Goal: Information Seeking & Learning: Learn about a topic

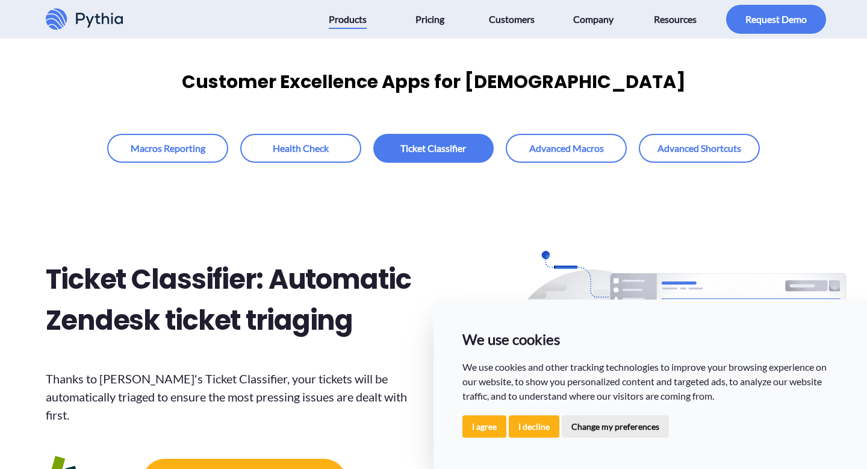
scroll to position [10, 0]
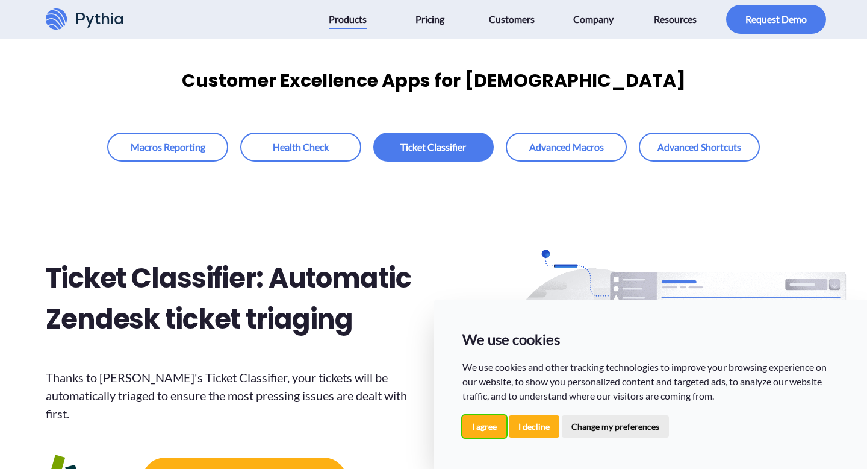
click at [480, 427] on button "I agree" at bounding box center [485, 426] width 44 height 22
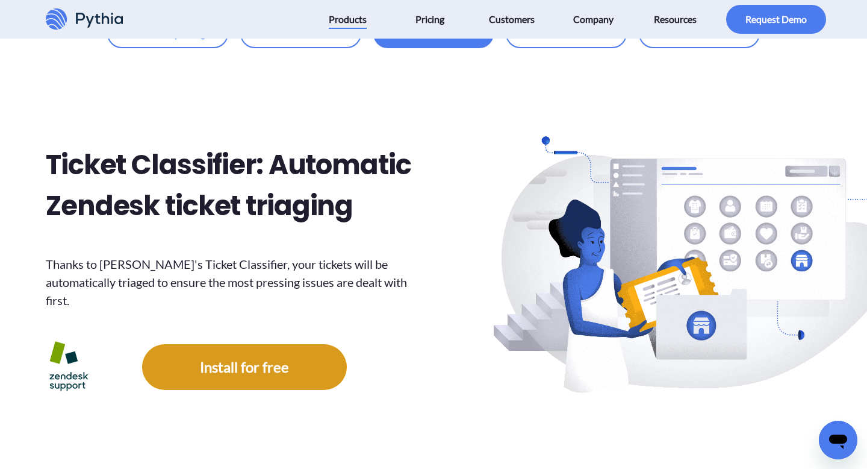
scroll to position [129, 0]
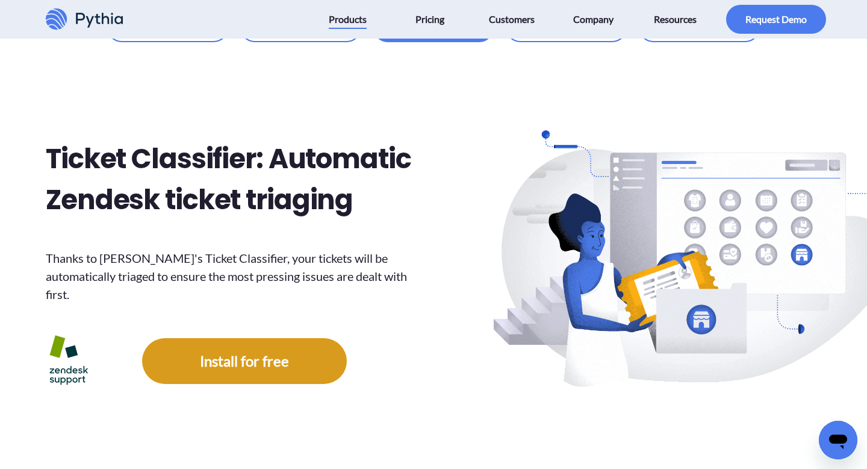
click at [267, 343] on link at bounding box center [244, 361] width 205 height 46
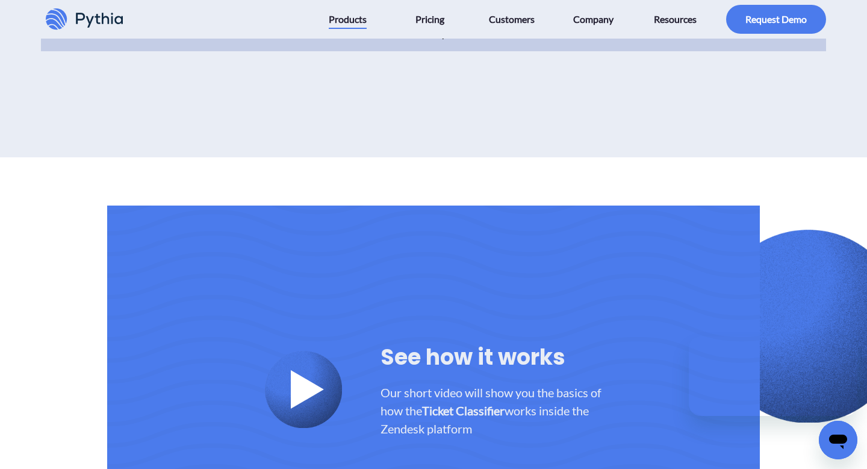
scroll to position [2672, 0]
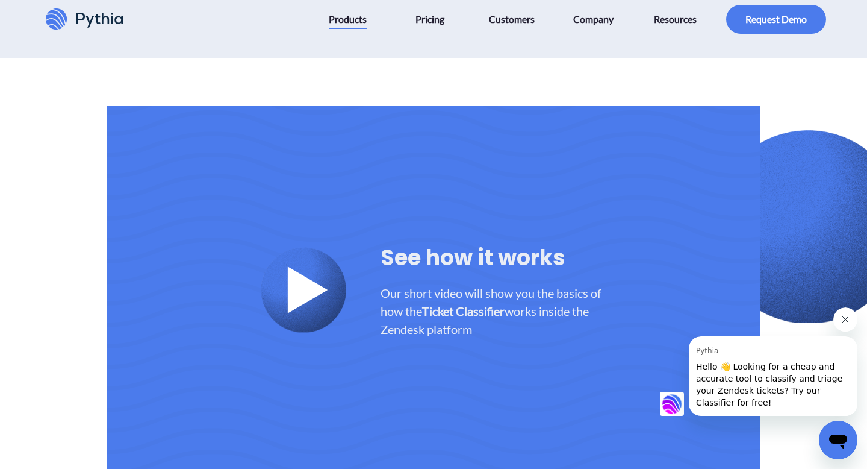
click at [322, 266] on icon at bounding box center [307, 289] width 46 height 46
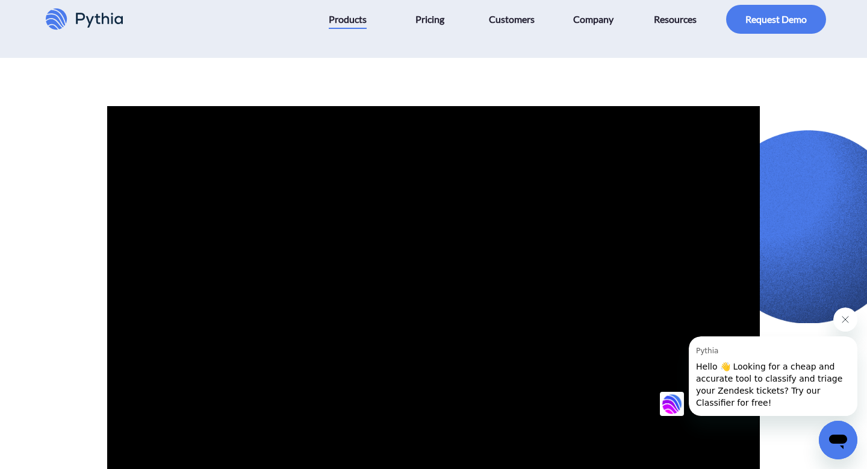
click at [841, 320] on icon "Close message from Pythia" at bounding box center [846, 319] width 10 height 10
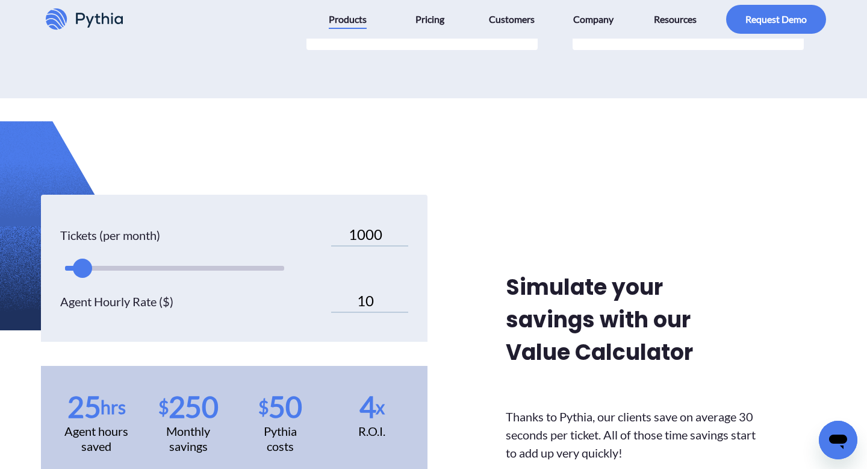
scroll to position [3550, 0]
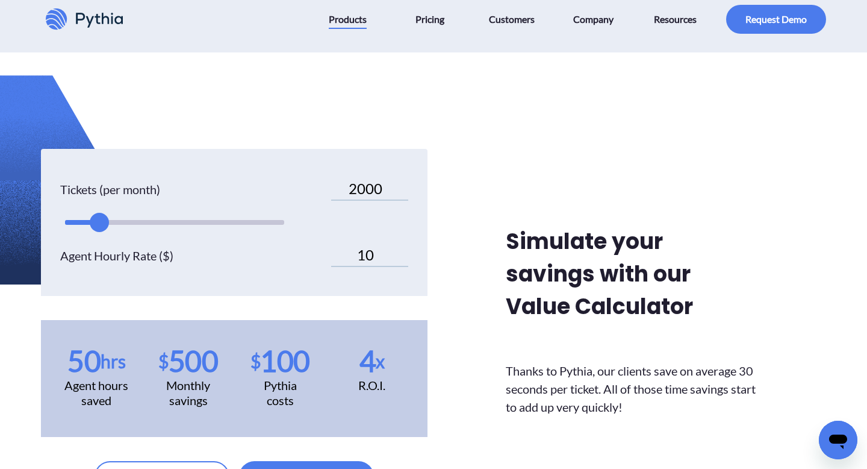
type input "3000"
drag, startPoint x: 82, startPoint y: 200, endPoint x: 120, endPoint y: 208, distance: 39.3
click at [120, 213] on div at bounding box center [116, 222] width 19 height 19
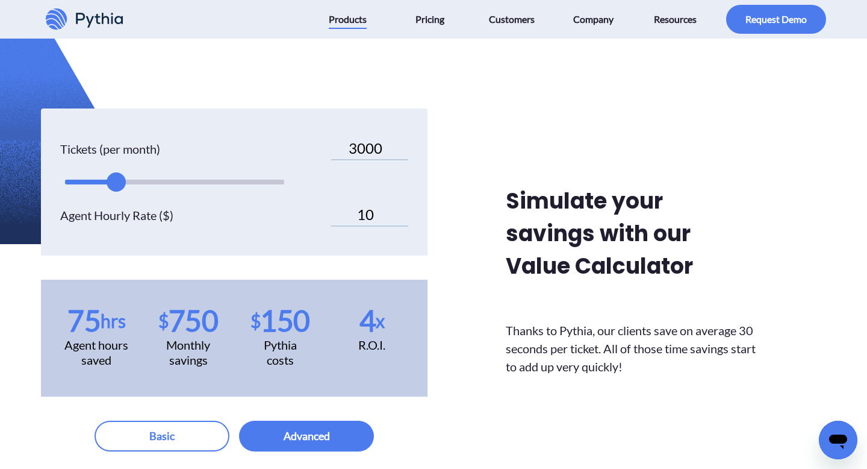
scroll to position [3591, 0]
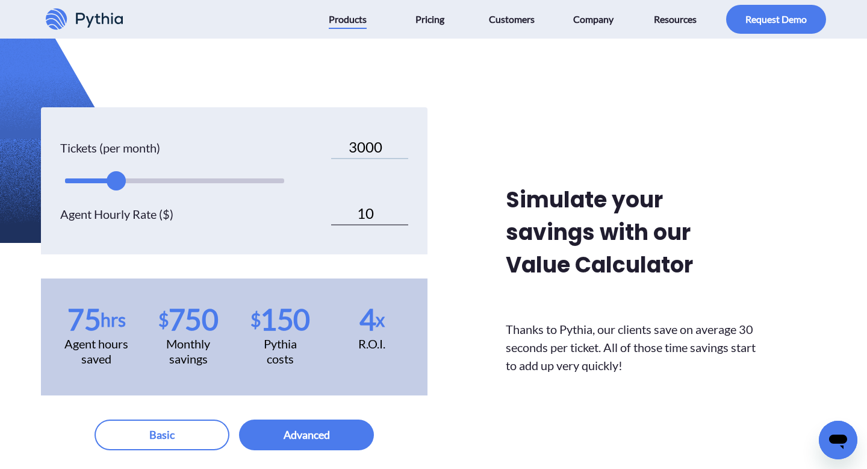
click at [365, 202] on input "10" at bounding box center [369, 213] width 77 height 23
type input "5"
click at [438, 237] on div "Tickets (per month) 3000 Agent Hourly Rate ($) 5 75 hrs Agent hours saved $ 375…" at bounding box center [433, 278] width 805 height 343
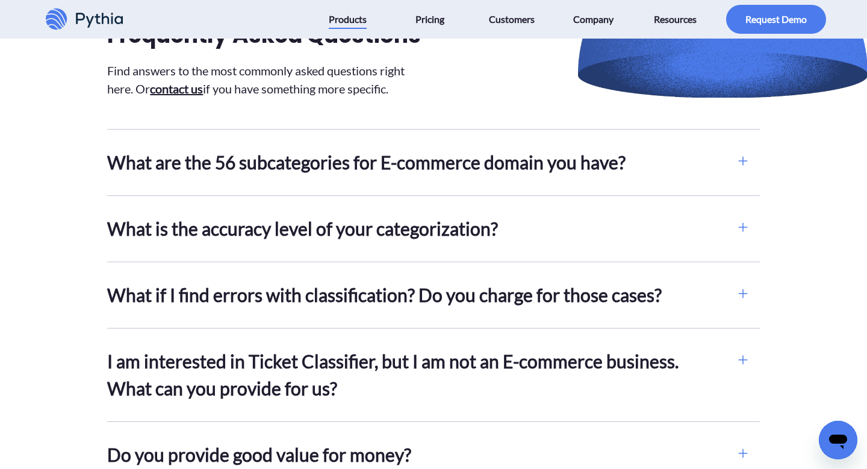
scroll to position [4144, 0]
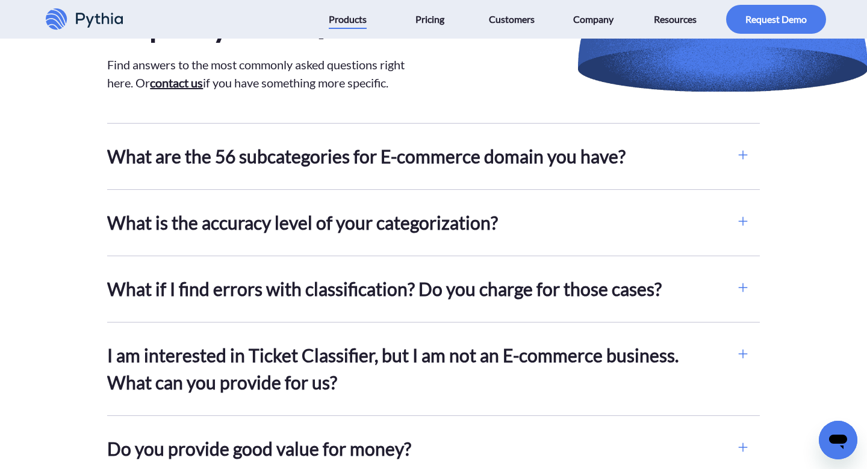
click at [710, 143] on h2 "What are the 56 subcategories for E-commerce domain you have?" at bounding box center [416, 156] width 619 height 27
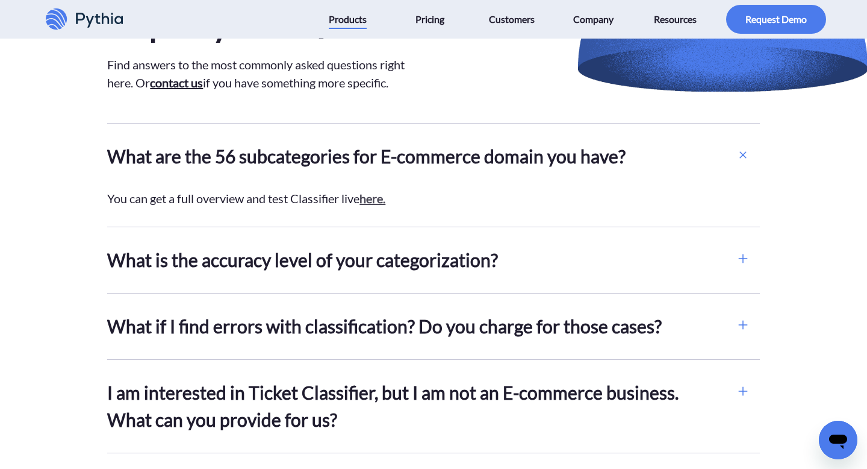
click at [372, 191] on link "here." at bounding box center [373, 198] width 26 height 14
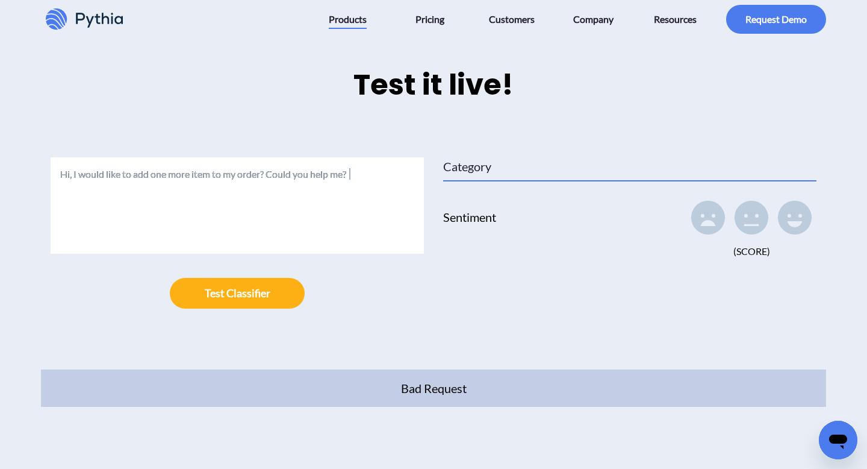
scroll to position [2221, 0]
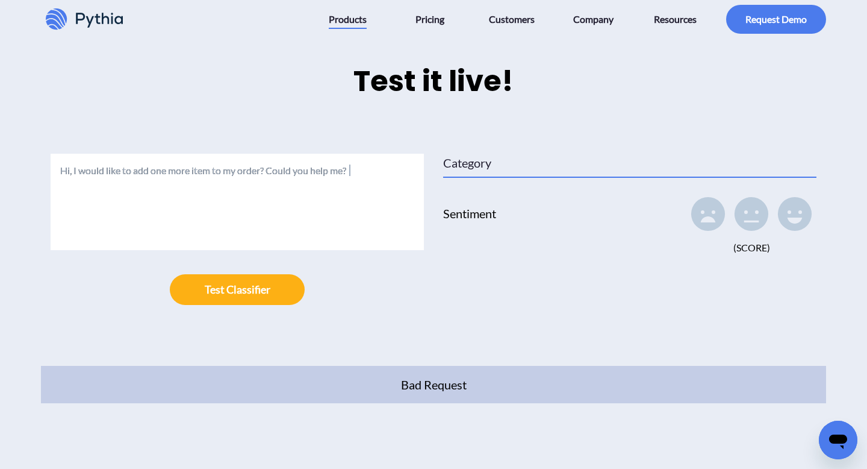
click at [505, 154] on div "Category" at bounding box center [629, 166] width 373 height 24
click at [485, 192] on div "Sentiment (Score )" at bounding box center [629, 223] width 373 height 63
click at [764, 197] on icon at bounding box center [752, 214] width 34 height 34
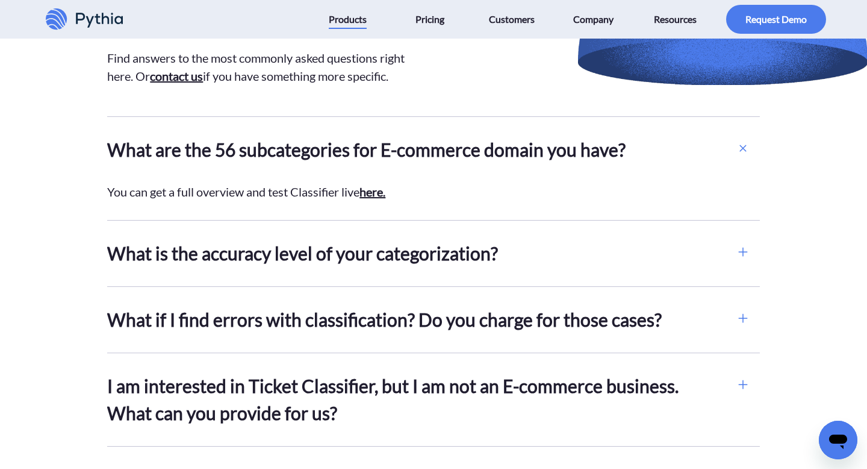
scroll to position [4204, 0]
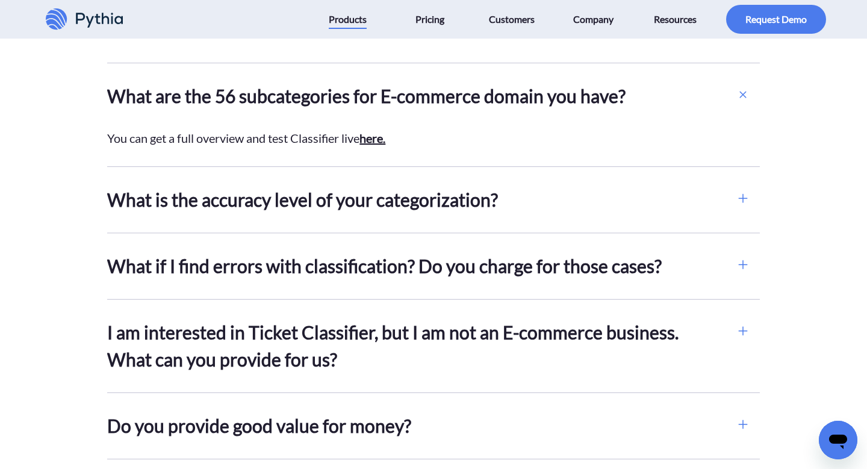
click at [738, 191] on icon at bounding box center [743, 198] width 14 height 14
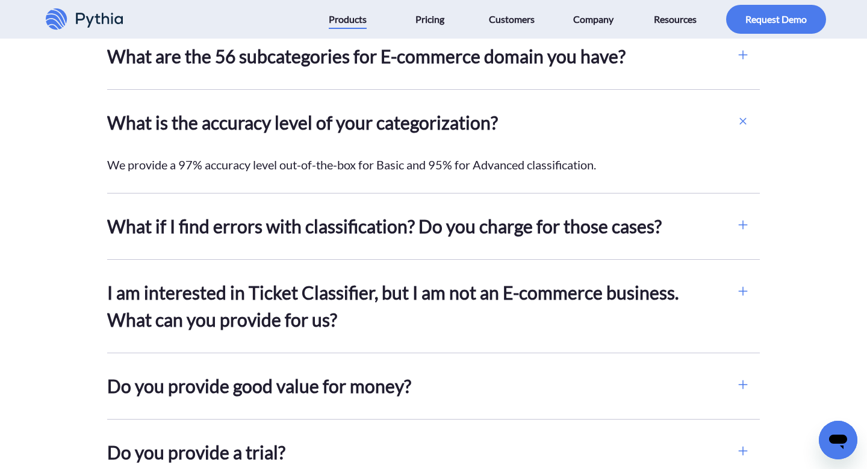
scroll to position [4255, 0]
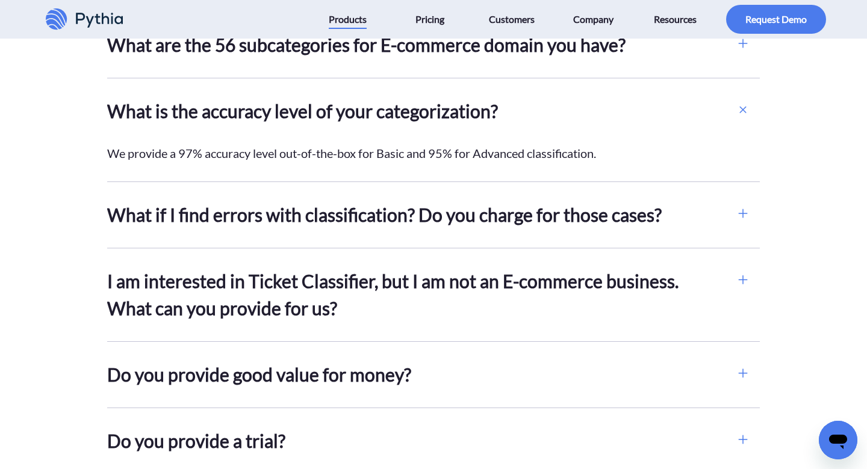
click at [764, 195] on div "Frequently Asked Questions Find answers to the most commonly asked questions ri…" at bounding box center [433, 311] width 805 height 856
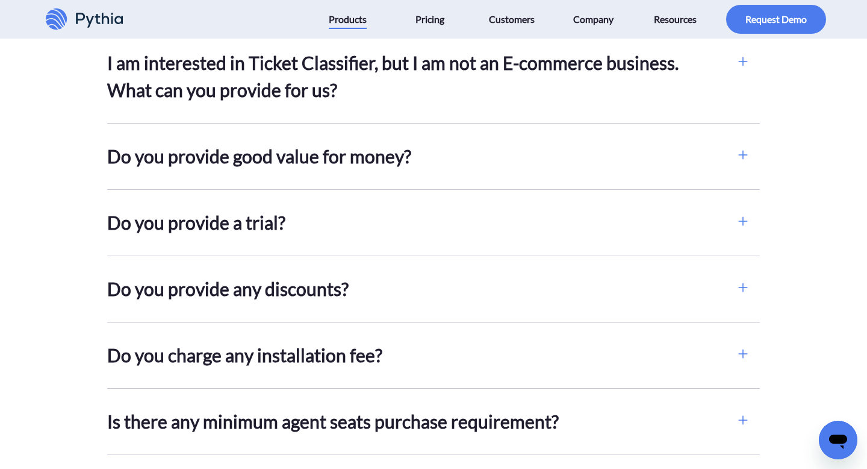
scroll to position [4500, 0]
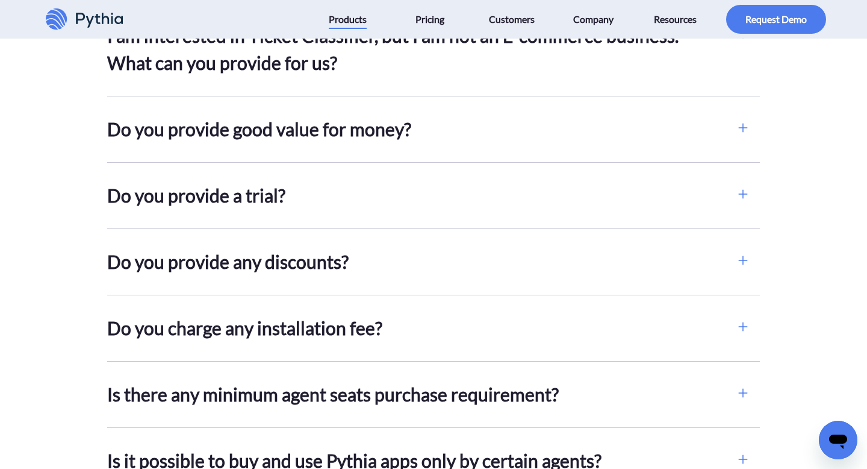
click at [744, 120] on icon at bounding box center [743, 127] width 14 height 14
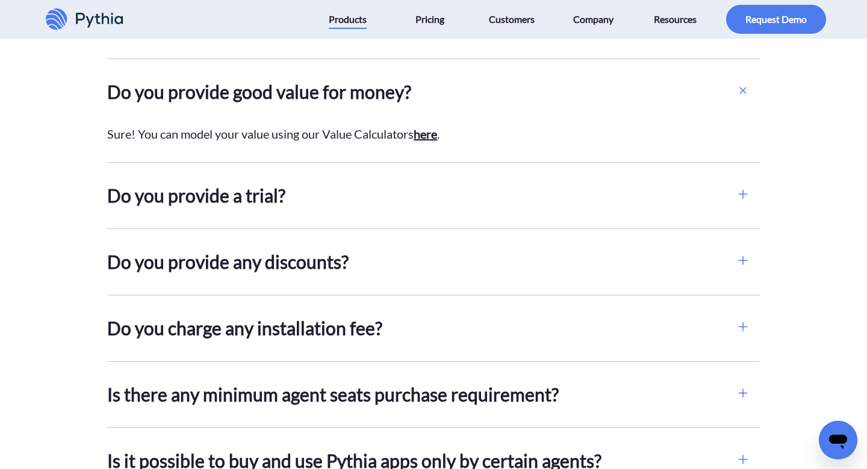
scroll to position [4463, 0]
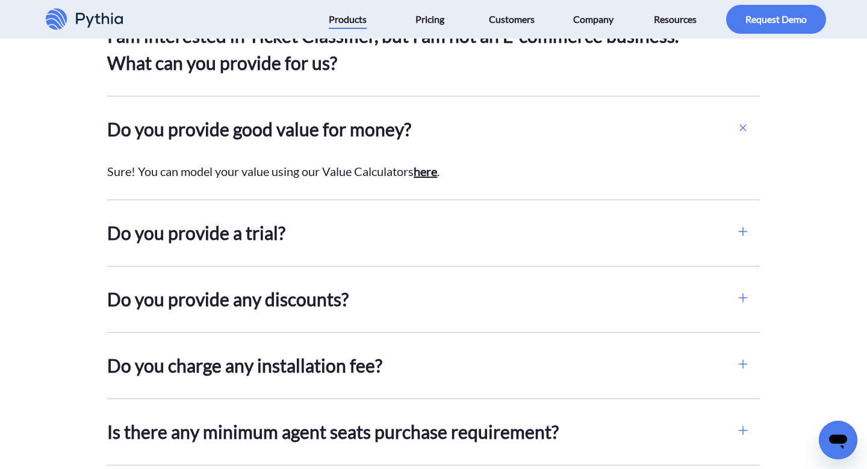
click at [741, 224] on icon at bounding box center [743, 231] width 14 height 14
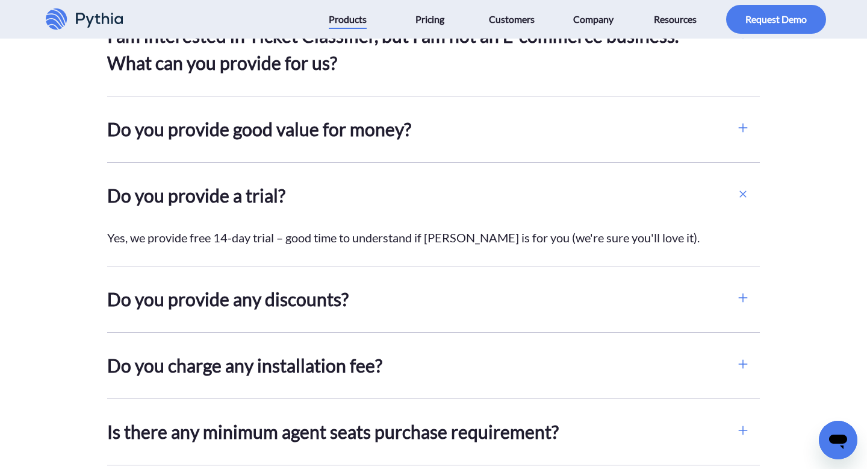
click at [749, 290] on icon at bounding box center [743, 297] width 14 height 14
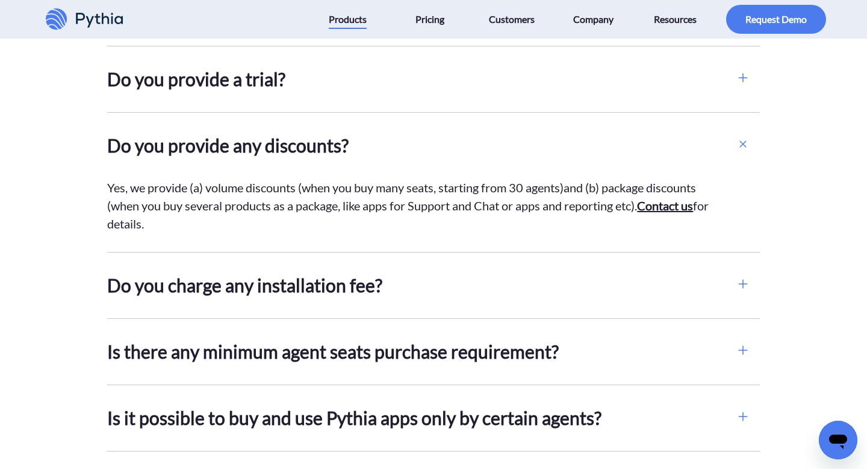
scroll to position [4605, 0]
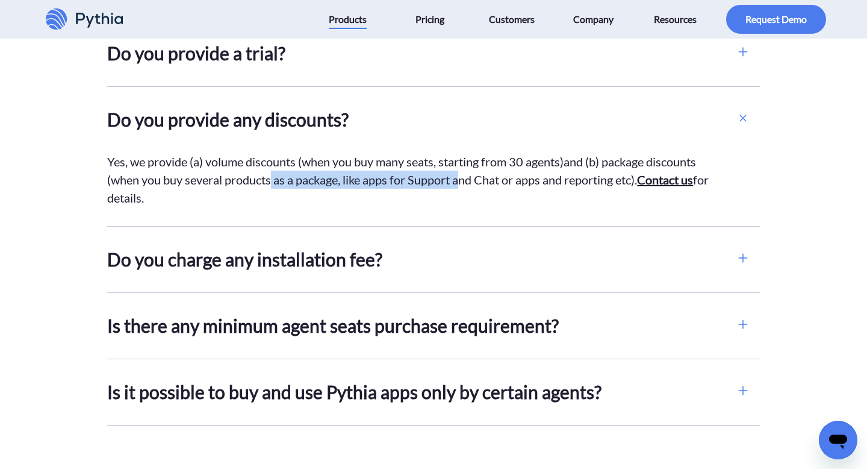
drag, startPoint x: 272, startPoint y: 167, endPoint x: 460, endPoint y: 166, distance: 187.9
click at [460, 166] on div "Yes, we provide (a) volume discounts (when you buy many seats, starting from 30…" at bounding box center [416, 179] width 619 height 54
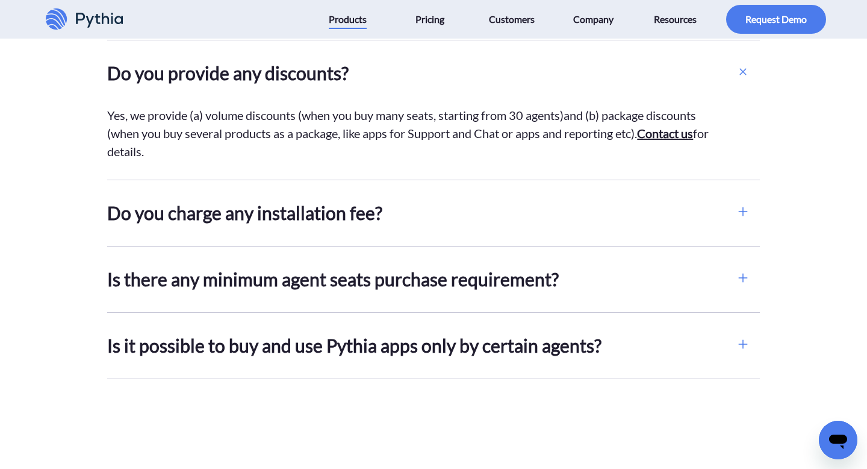
scroll to position [4752, 0]
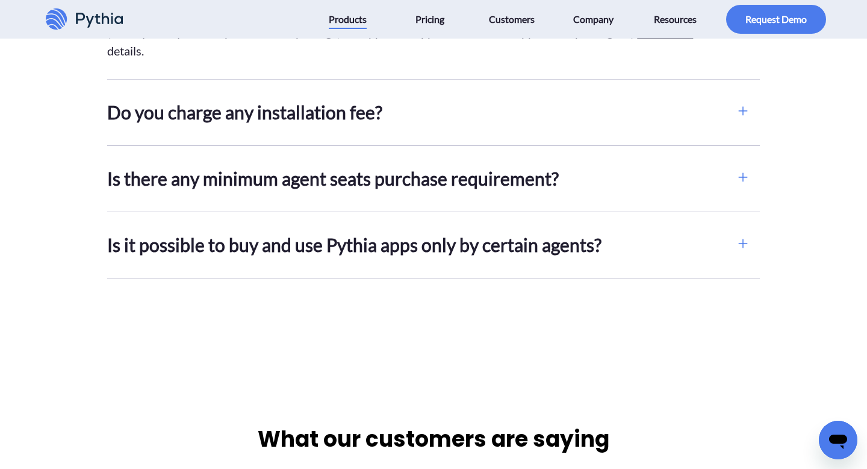
click at [468, 165] on h2 "Is there any minimum agent seats purchase requirement?" at bounding box center [416, 178] width 619 height 27
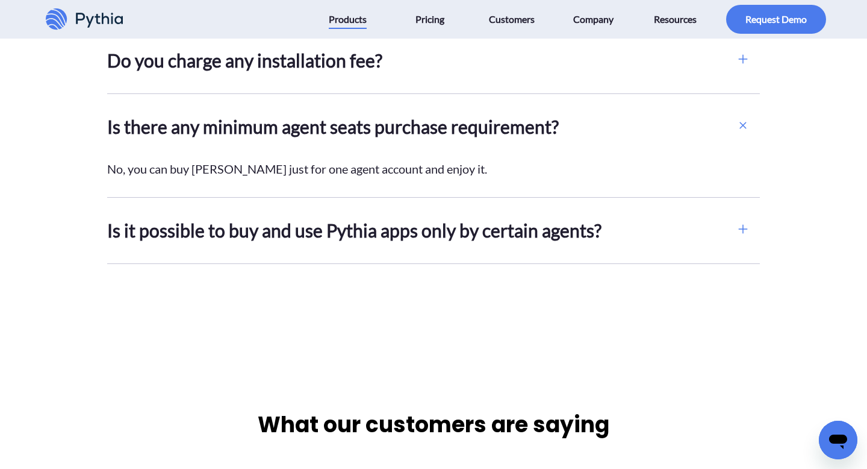
scroll to position [4724, 0]
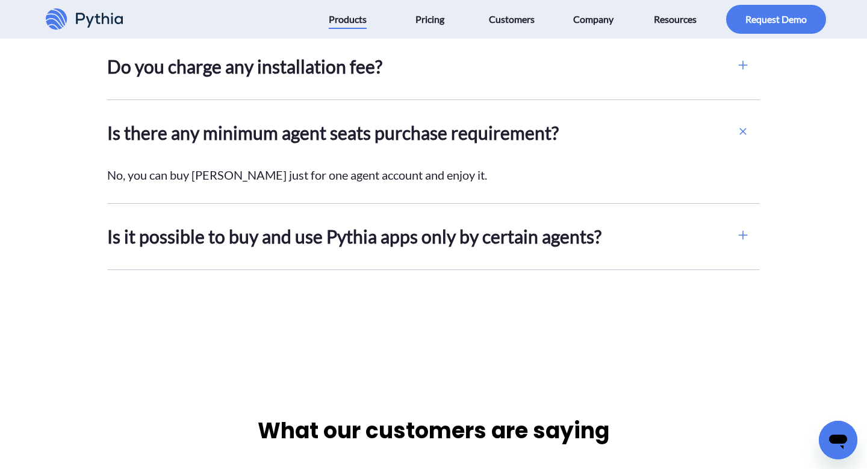
click at [444, 223] on h2 "Is it possible to buy and use Pythia apps only by certain agents?" at bounding box center [416, 236] width 619 height 27
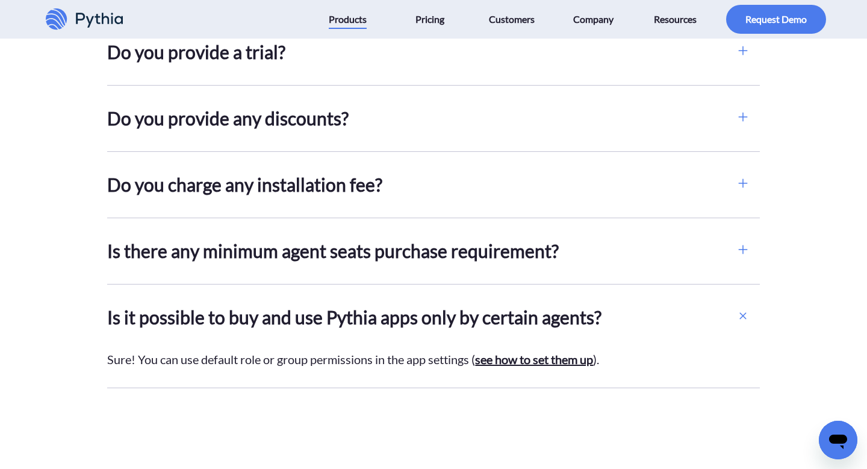
scroll to position [4604, 0]
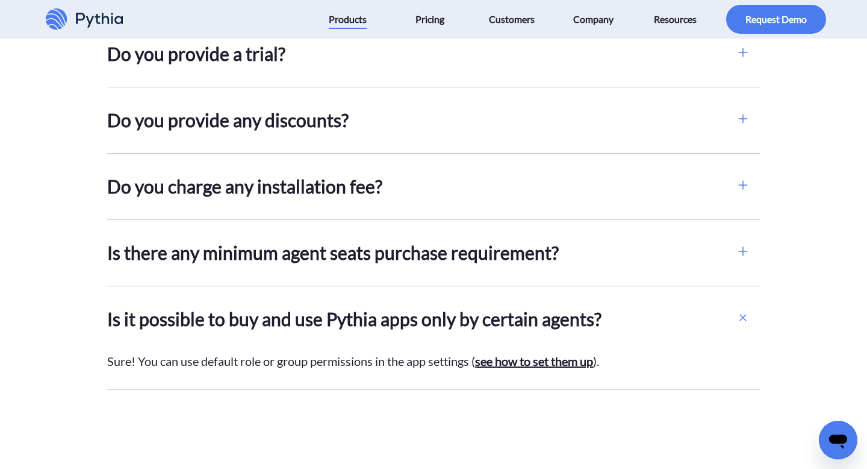
click at [435, 173] on h2 "Do you charge any installation fee?" at bounding box center [416, 186] width 619 height 27
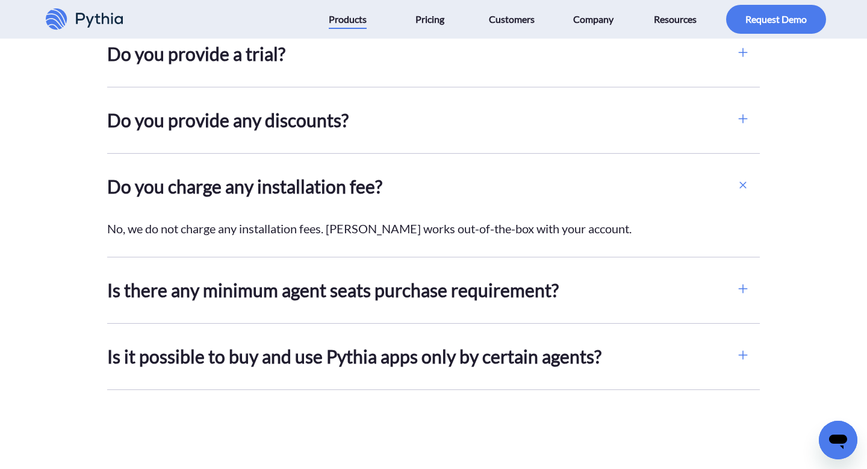
click at [429, 116] on div "Do you provide any discounts? Yes, we provide (a) volume discounts (when you bu…" at bounding box center [421, 120] width 628 height 66
click at [391, 107] on h2 "Do you provide any discounts?" at bounding box center [416, 120] width 619 height 27
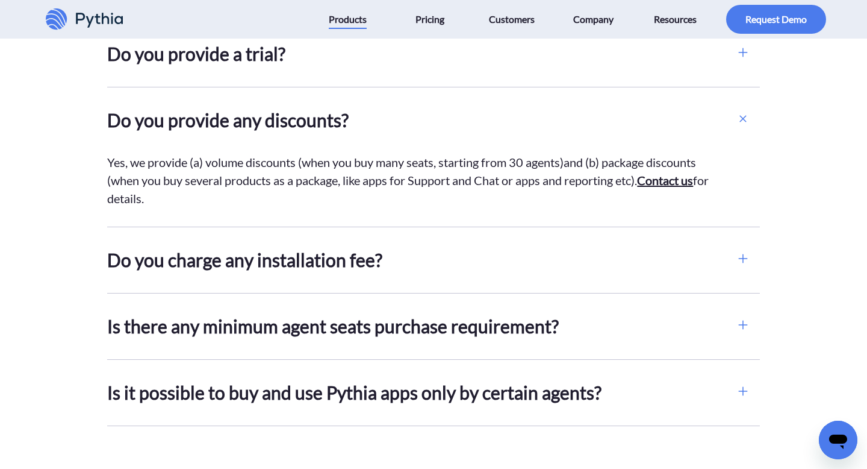
click at [391, 107] on h2 "Do you provide any discounts?" at bounding box center [416, 120] width 619 height 27
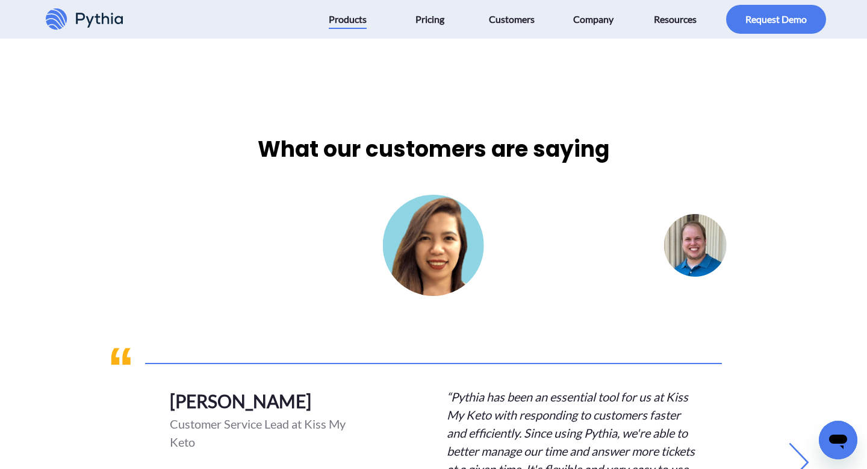
scroll to position [5041, 0]
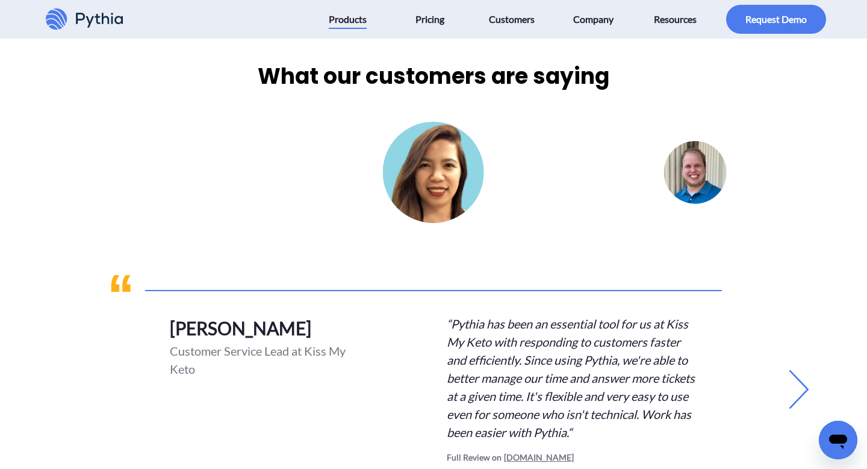
click at [799, 373] on icon at bounding box center [799, 389] width 39 height 39
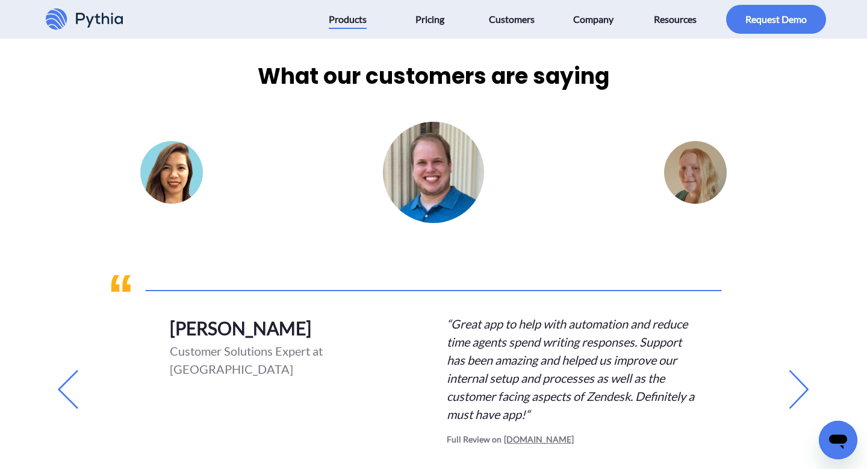
click at [799, 373] on icon at bounding box center [799, 389] width 39 height 39
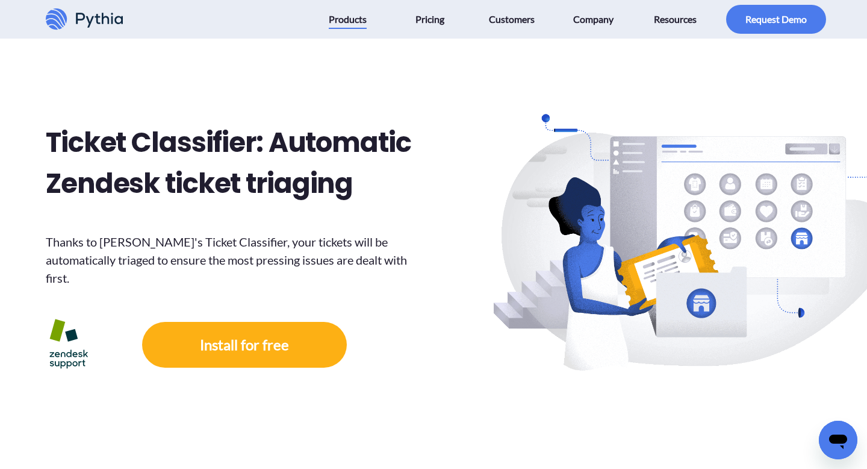
scroll to position [128, 0]
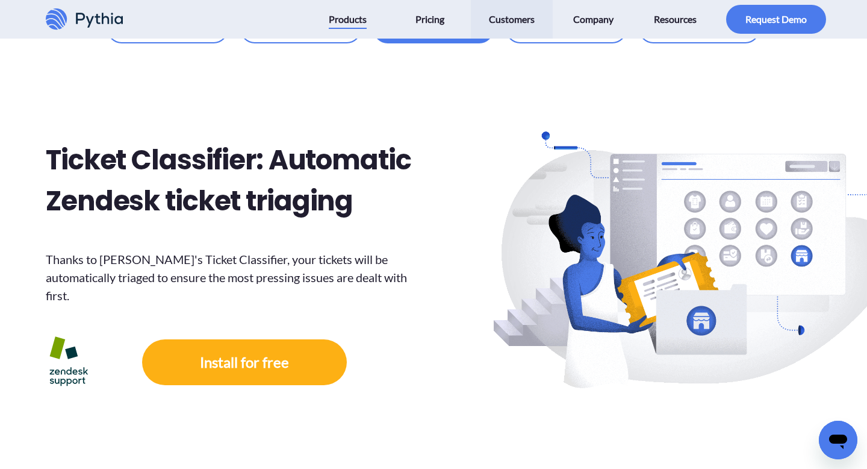
click at [514, 18] on span "Customers" at bounding box center [512, 19] width 46 height 19
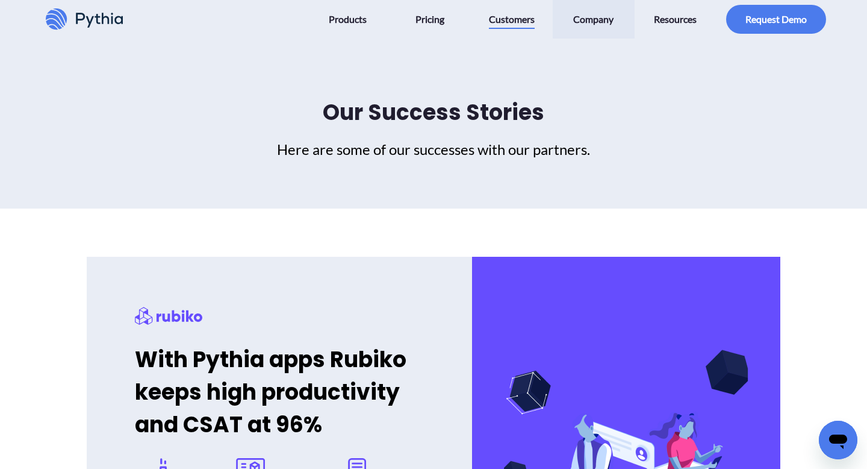
click at [575, 20] on span "Company" at bounding box center [593, 19] width 40 height 19
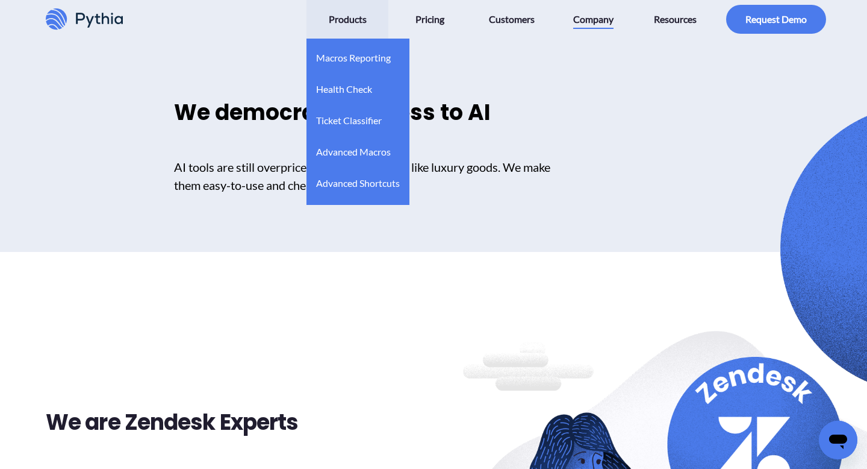
click at [338, 20] on span "Products" at bounding box center [348, 19] width 38 height 19
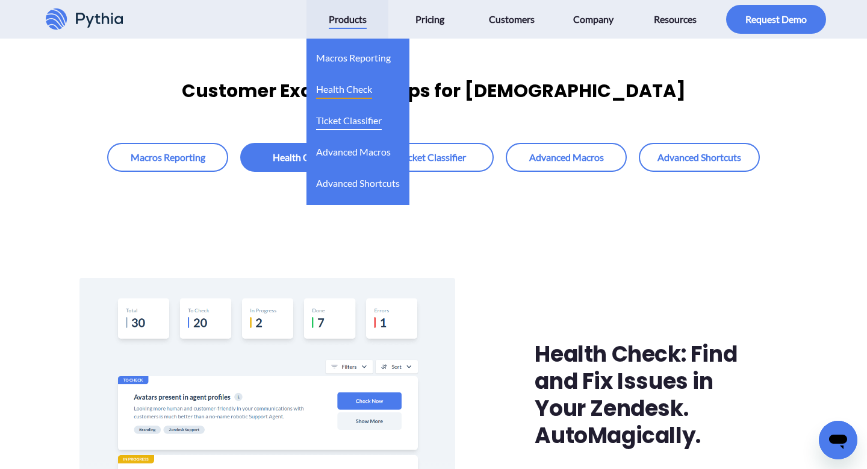
click at [352, 123] on span "Ticket Classifier" at bounding box center [349, 120] width 66 height 19
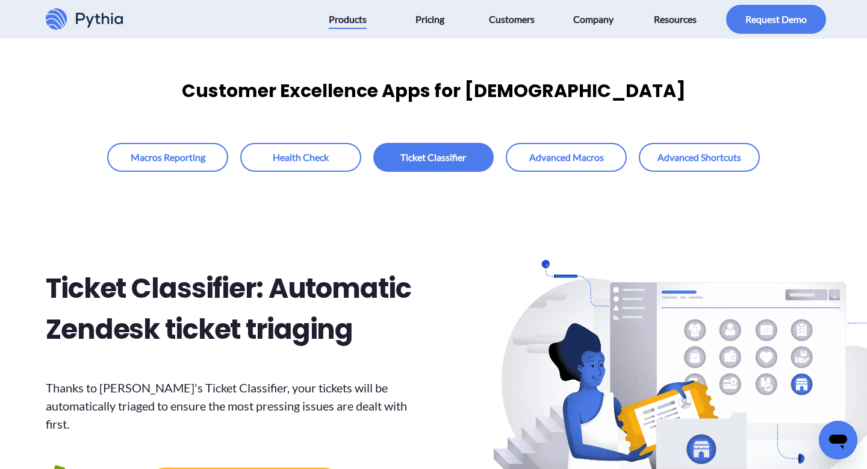
click at [201, 385] on h3 "Thanks to Pythia's Ticket Classifier, your tickets will be automatically triage…" at bounding box center [234, 405] width 377 height 54
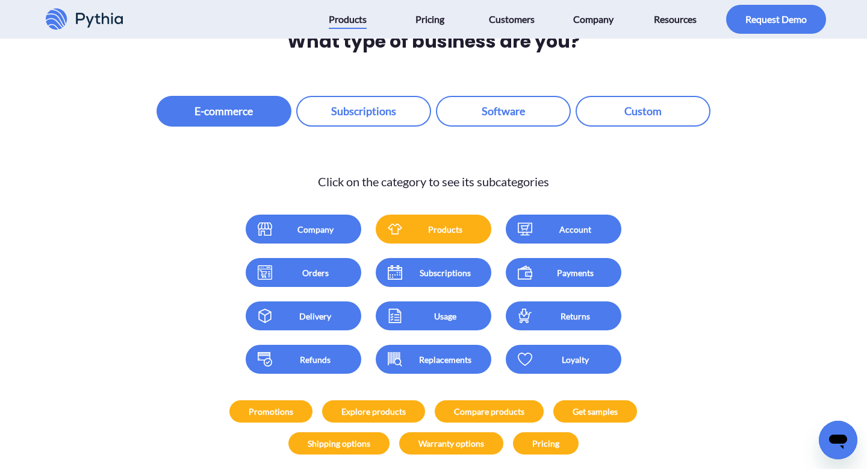
scroll to position [1653, 0]
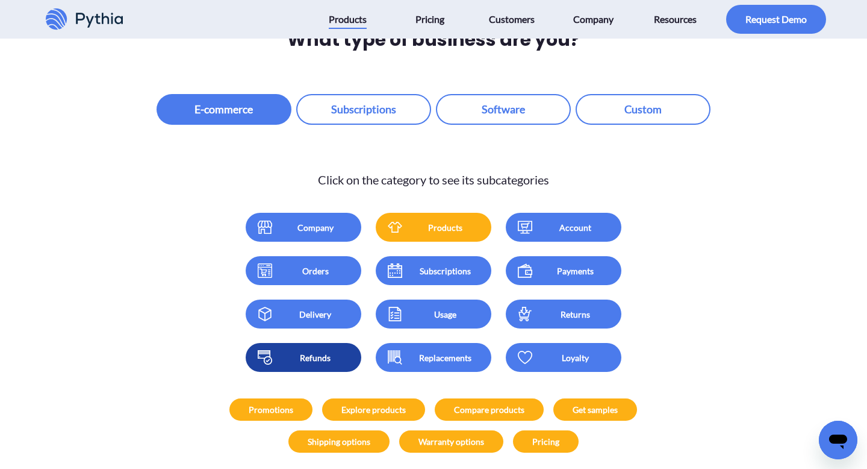
click at [328, 351] on link "Refunds" at bounding box center [304, 357] width 116 height 29
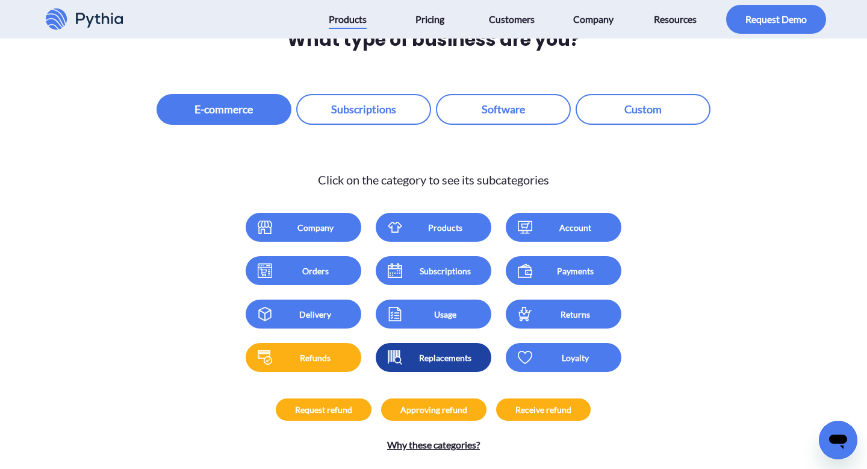
click at [425, 343] on link "Replacements" at bounding box center [434, 357] width 116 height 29
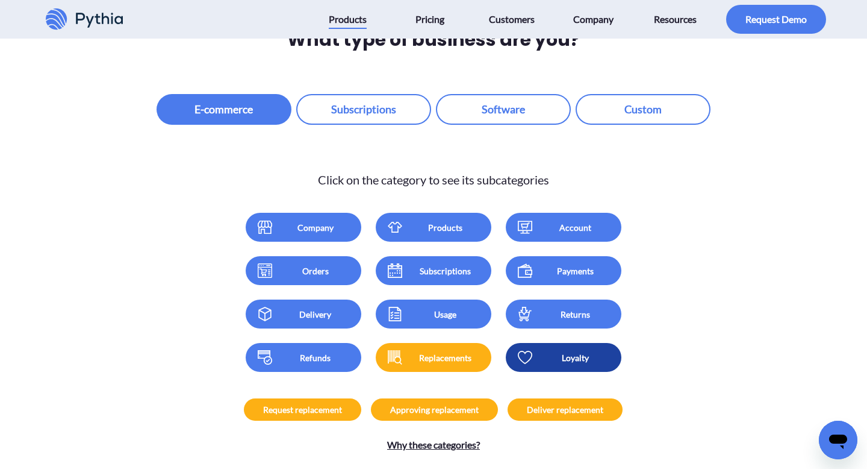
click at [535, 343] on link "Loyalty" at bounding box center [564, 357] width 116 height 29
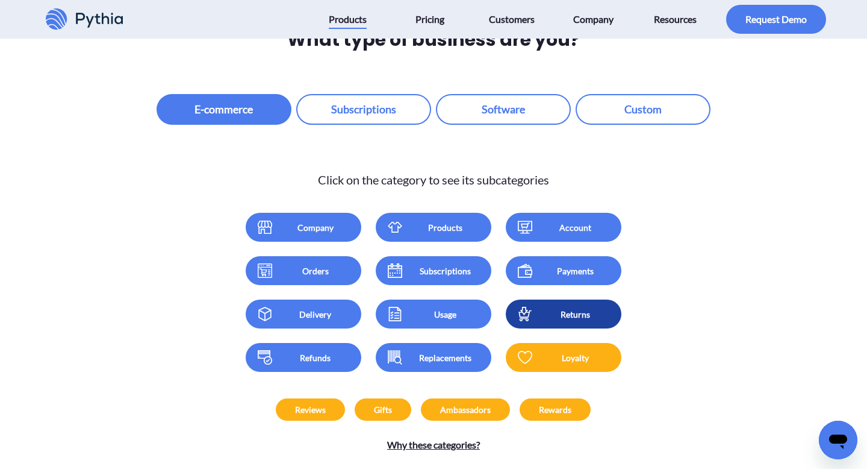
click at [540, 308] on div "Returns" at bounding box center [576, 314] width 72 height 13
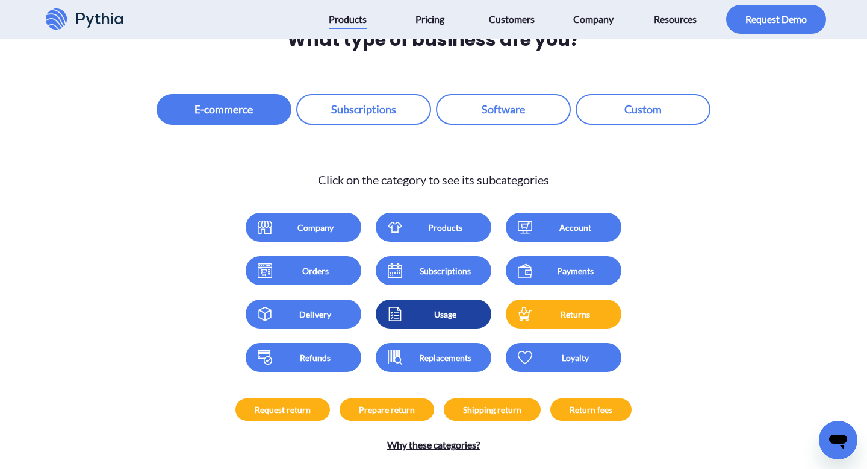
click at [422, 308] on div "Usage" at bounding box center [446, 314] width 72 height 13
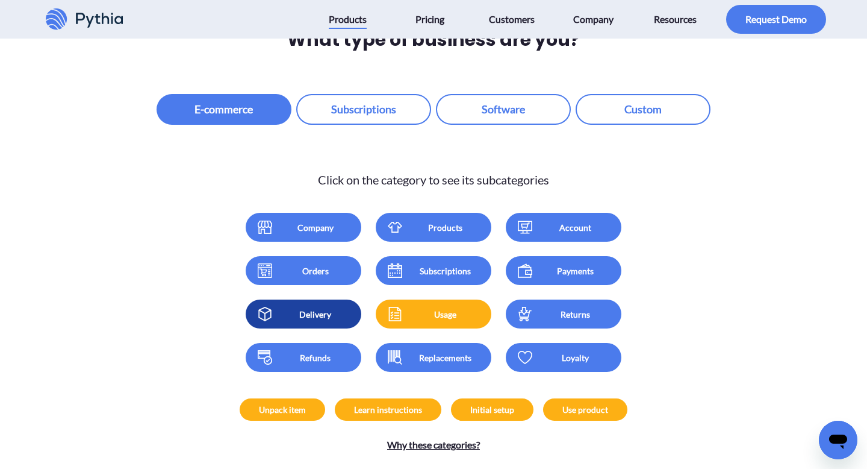
click at [311, 308] on div "Delivery" at bounding box center [315, 314] width 72 height 13
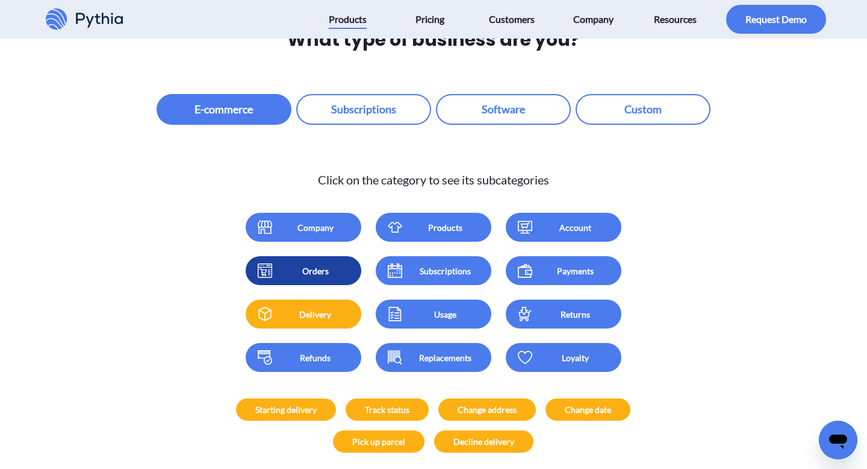
click at [310, 264] on div "Orders" at bounding box center [315, 270] width 72 height 13
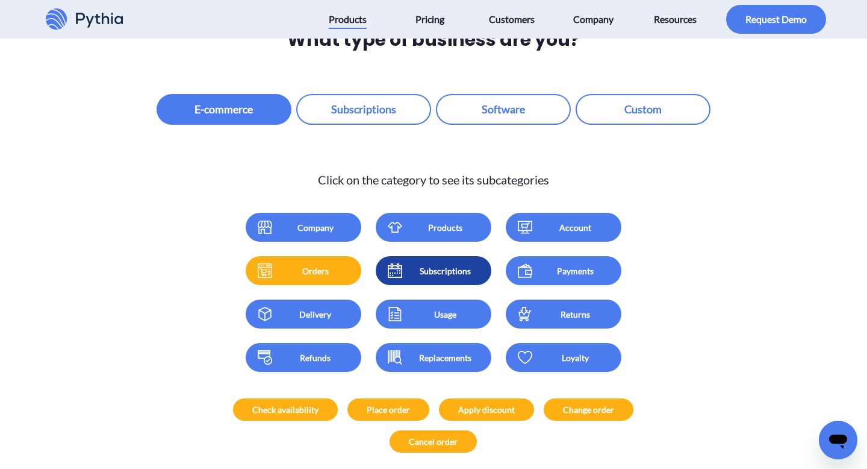
click at [410, 264] on div "Subscriptions" at bounding box center [446, 270] width 72 height 13
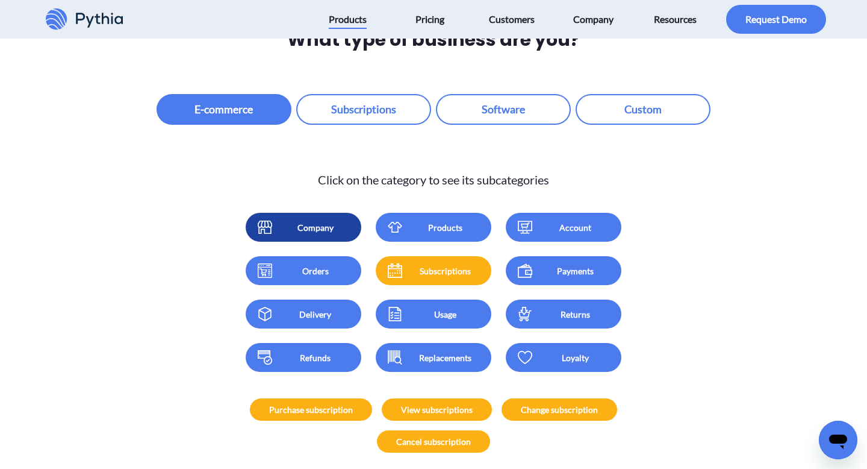
click at [300, 221] on div "Company" at bounding box center [315, 227] width 72 height 13
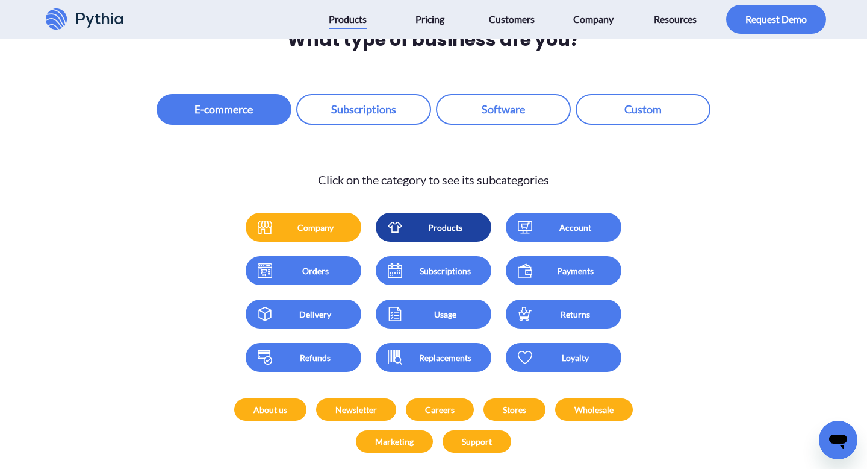
click at [421, 213] on link "Products" at bounding box center [434, 227] width 116 height 29
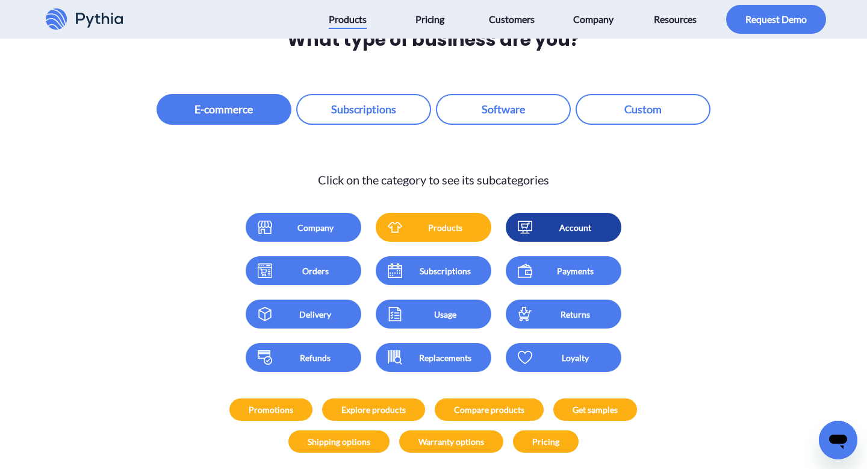
click at [577, 221] on div "Account" at bounding box center [576, 227] width 72 height 13
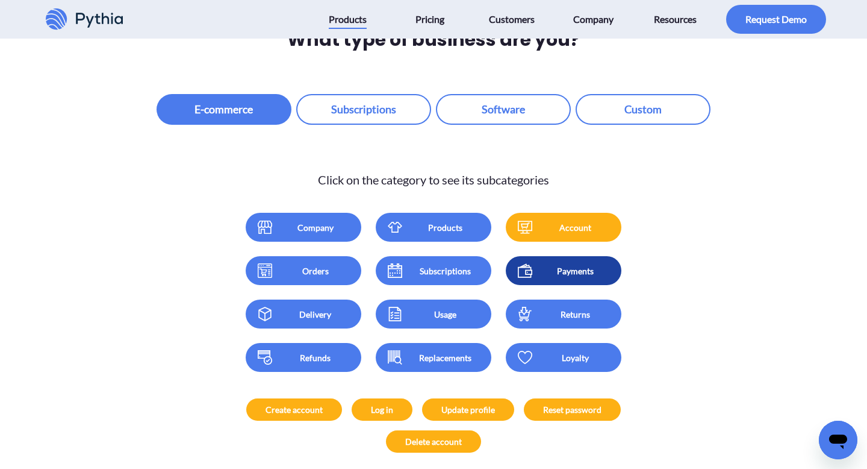
click at [568, 264] on div "Payments" at bounding box center [576, 270] width 72 height 13
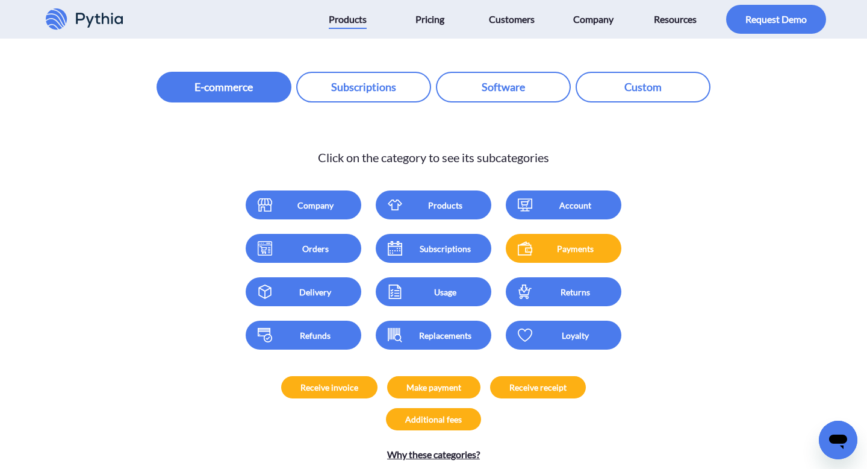
scroll to position [1679, 0]
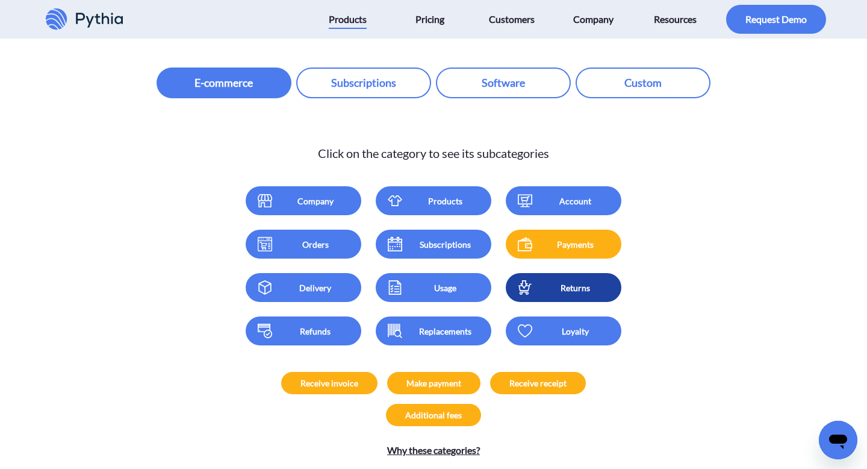
click at [568, 273] on link "Returns" at bounding box center [564, 287] width 116 height 29
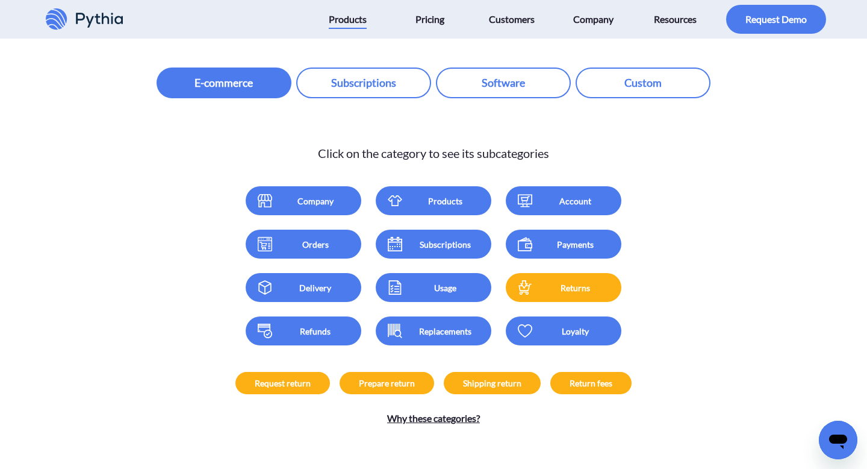
click at [710, 285] on div "Click on the category to see its subcategories Company Products Account Orders …" at bounding box center [433, 282] width 652 height 286
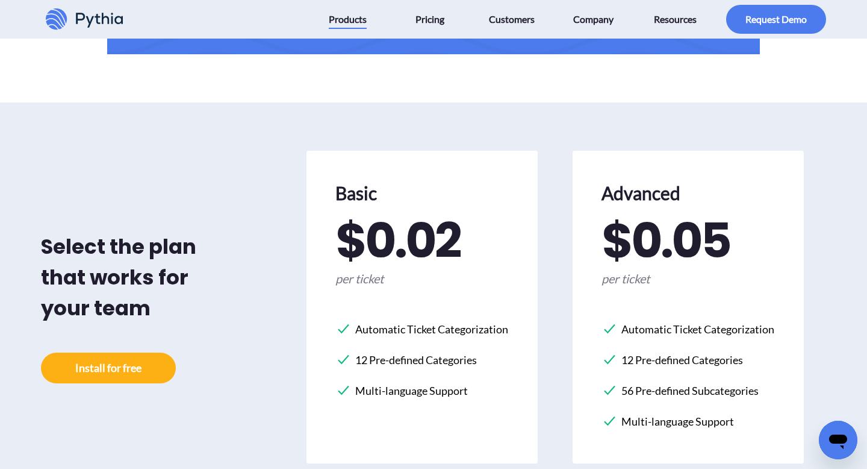
scroll to position [3187, 0]
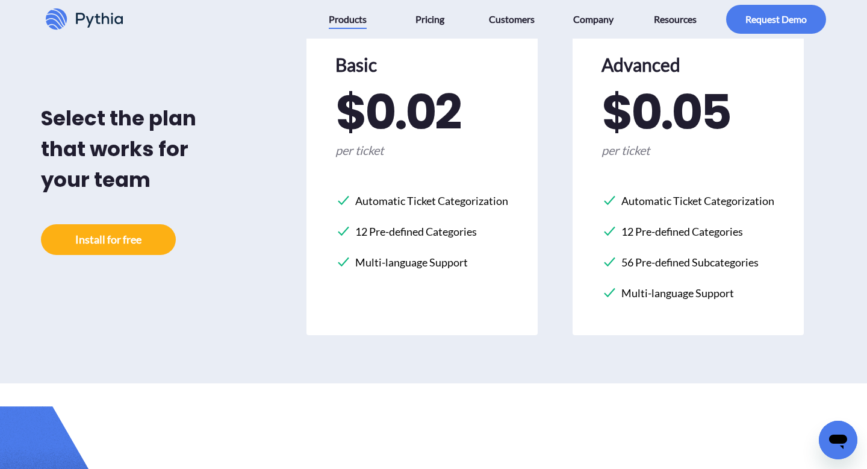
click at [414, 219] on li "12 Pre-defined Categories" at bounding box center [422, 232] width 172 height 26
click at [399, 123] on span "$ 0.02" at bounding box center [397, 112] width 124 height 48
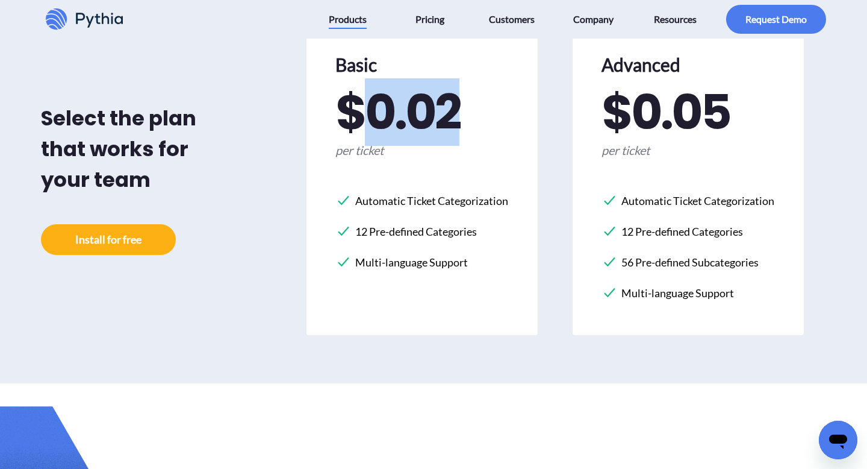
click at [399, 123] on span "$ 0.02" at bounding box center [397, 112] width 124 height 48
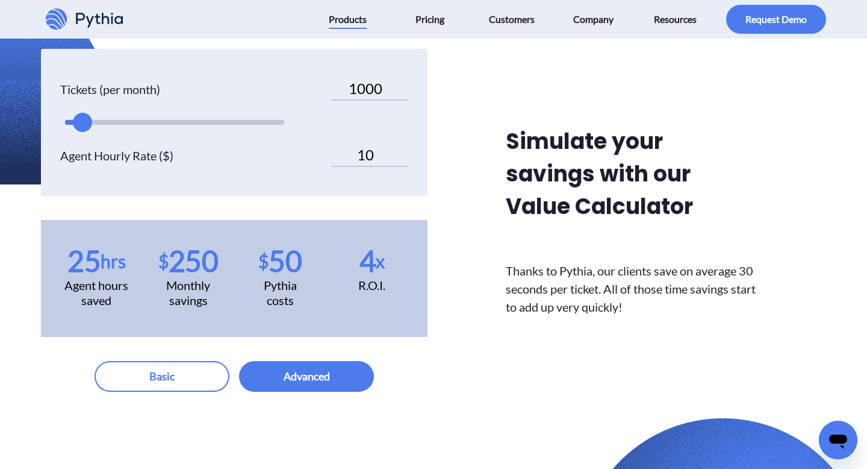
scroll to position [3627, 0]
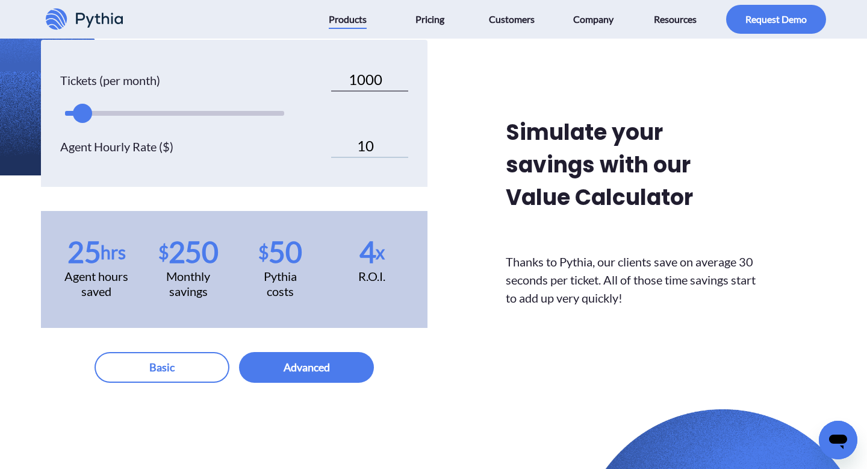
click at [364, 69] on input "1000" at bounding box center [369, 80] width 77 height 23
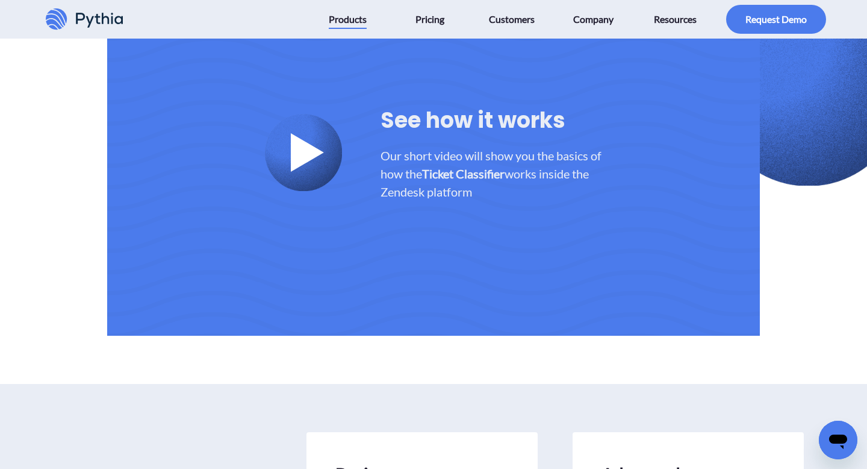
scroll to position [2652, 0]
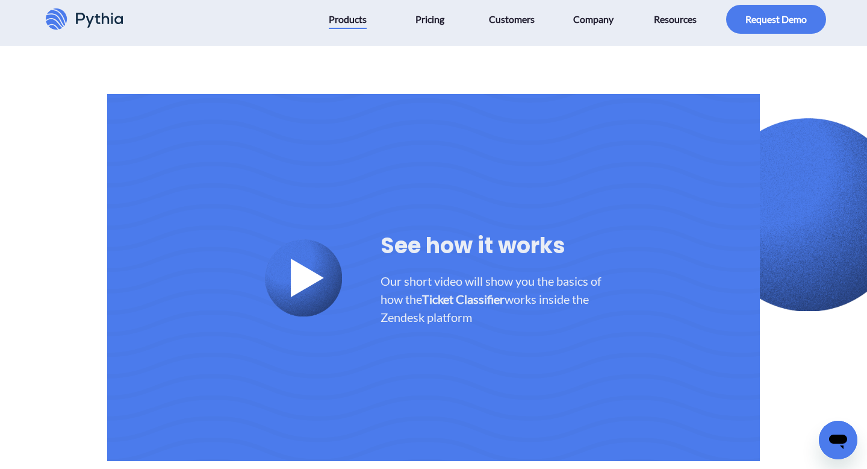
type input "3000"
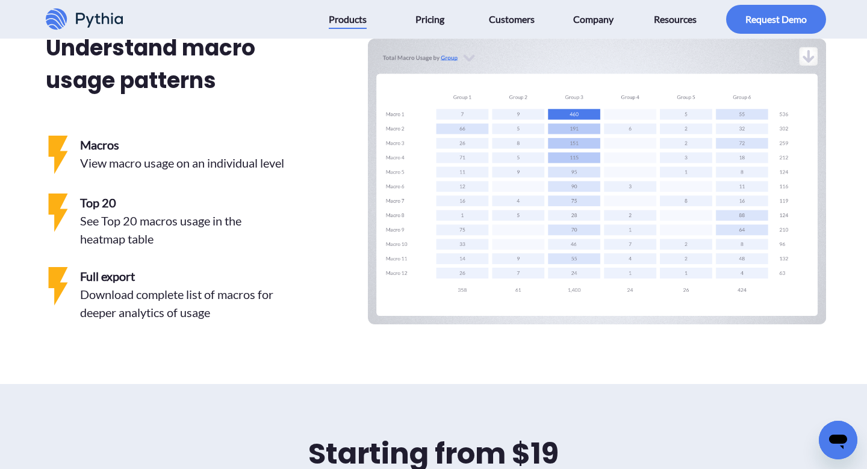
scroll to position [2640, 0]
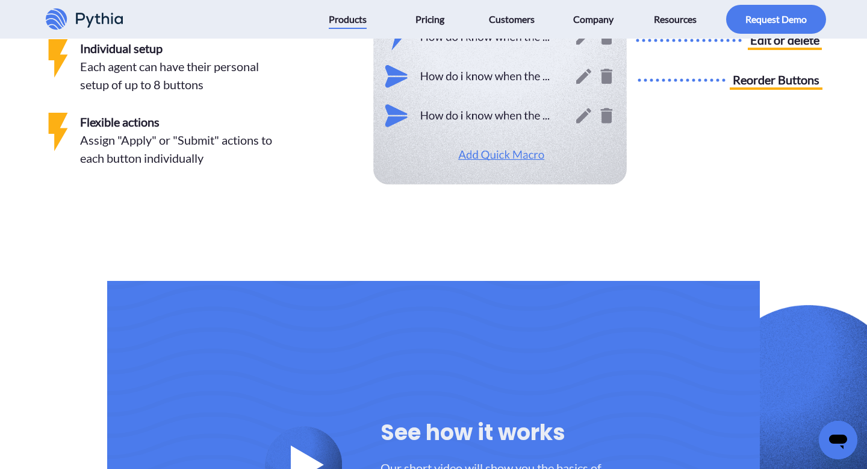
scroll to position [2519, 0]
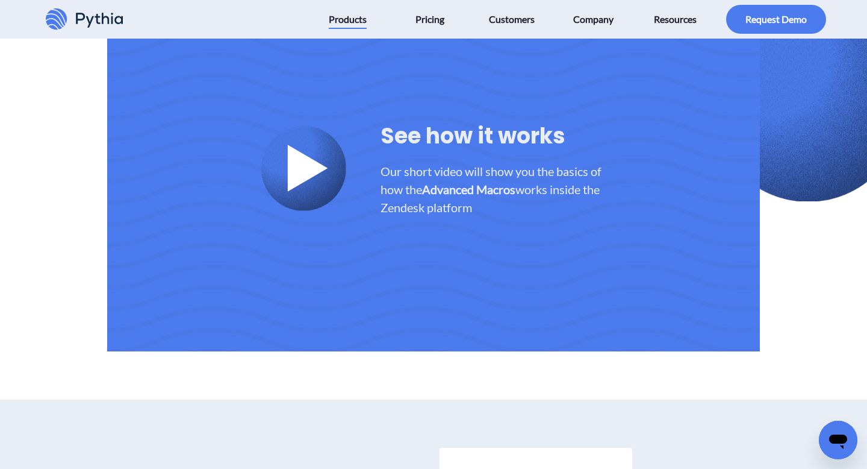
click at [305, 169] on icon at bounding box center [308, 168] width 40 height 46
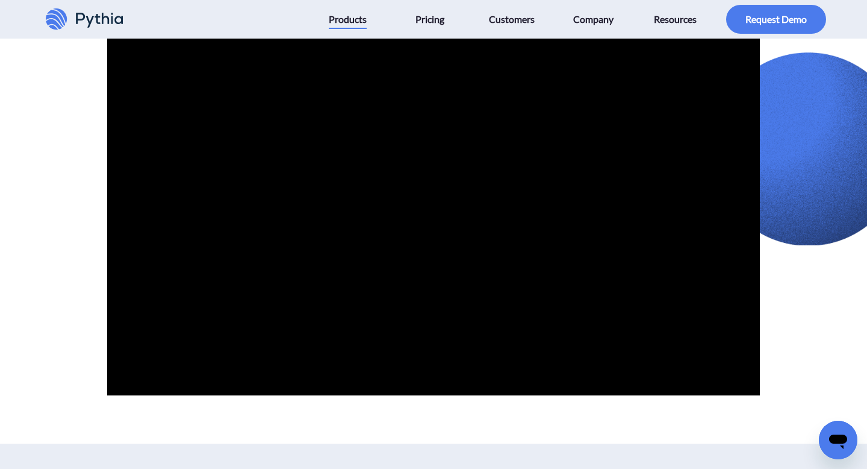
scroll to position [2473, 0]
